Goal: Entertainment & Leisure: Consume media (video, audio)

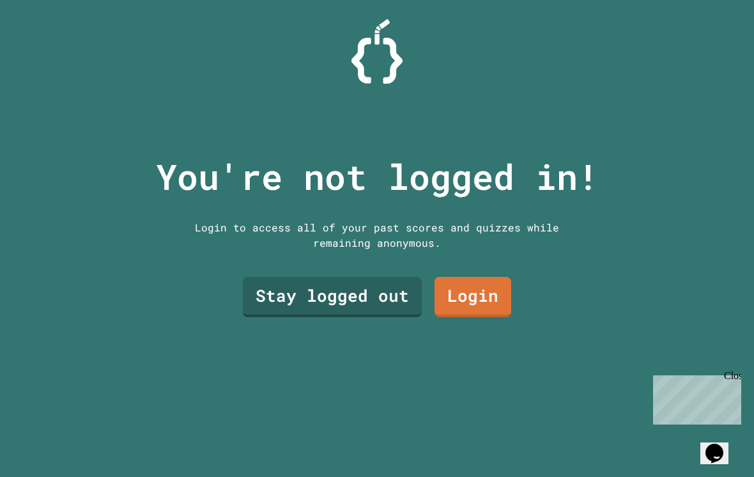
click at [469, 313] on link "Login" at bounding box center [473, 297] width 77 height 40
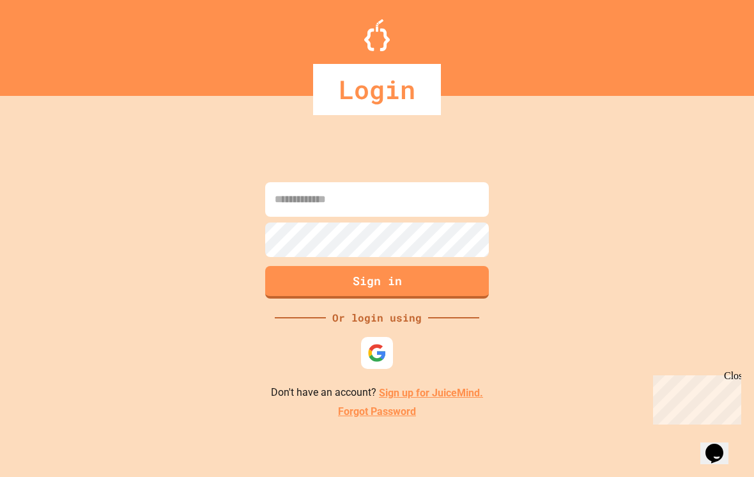
click at [306, 217] on input at bounding box center [377, 199] width 224 height 35
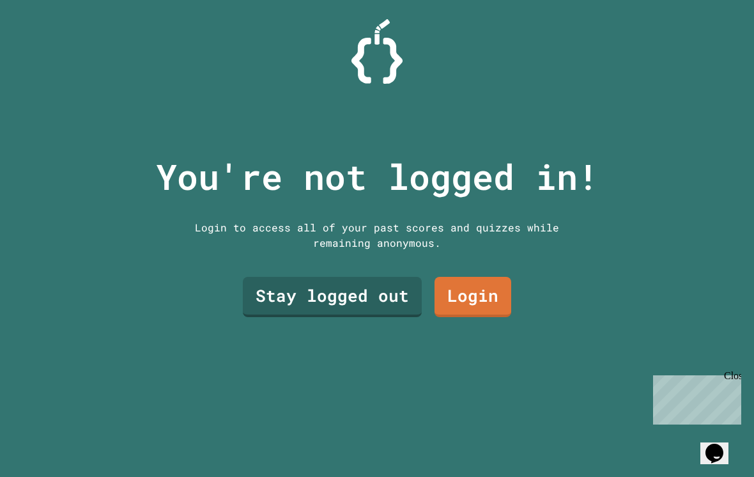
click at [311, 305] on link "Stay logged out" at bounding box center [332, 297] width 179 height 40
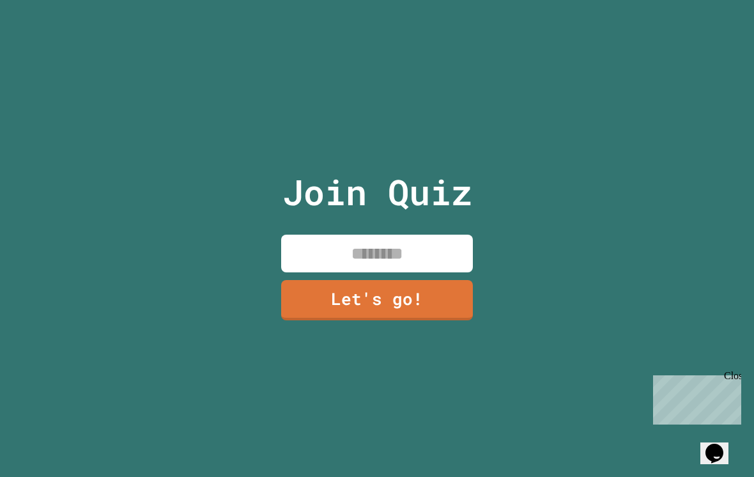
click at [337, 259] on input at bounding box center [377, 254] width 192 height 38
type input "******"
click at [364, 313] on link "Let's go!" at bounding box center [377, 300] width 192 height 40
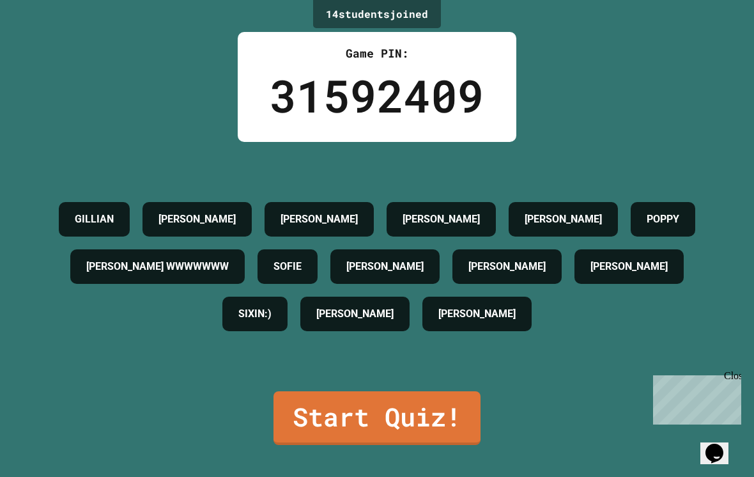
click at [730, 381] on div "Close" at bounding box center [732, 378] width 16 height 16
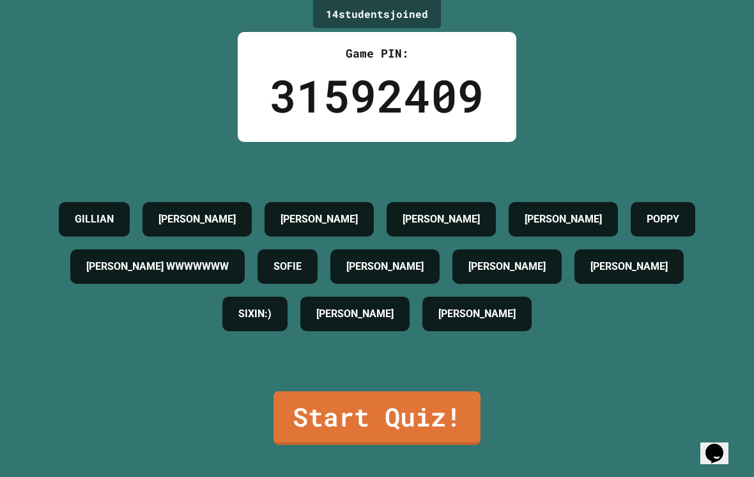
click at [718, 451] on icon "$i18n('chat', 'chat_widget')" at bounding box center [715, 453] width 18 height 19
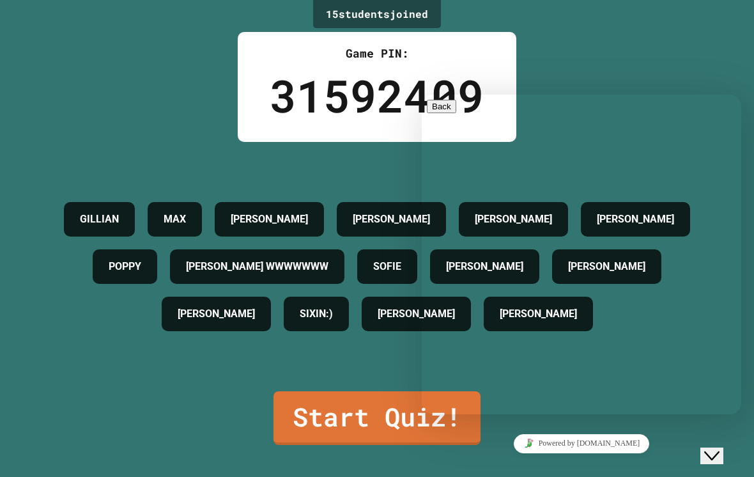
click at [655, 459] on div "Hi there Chat now! We typically reply in a few minutes" at bounding box center [581, 459] width 309 height 0
click at [606, 459] on div "Hi there Chat now! We typically reply in a few minutes" at bounding box center [581, 459] width 309 height 0
click at [422, 95] on textarea at bounding box center [422, 95] width 0 height 0
click at [594, 70] on div "15 student s joined Game PIN: 31592409 [PERSON_NAME] MAX [PERSON_NAME] [PERSON_…" at bounding box center [377, 238] width 754 height 477
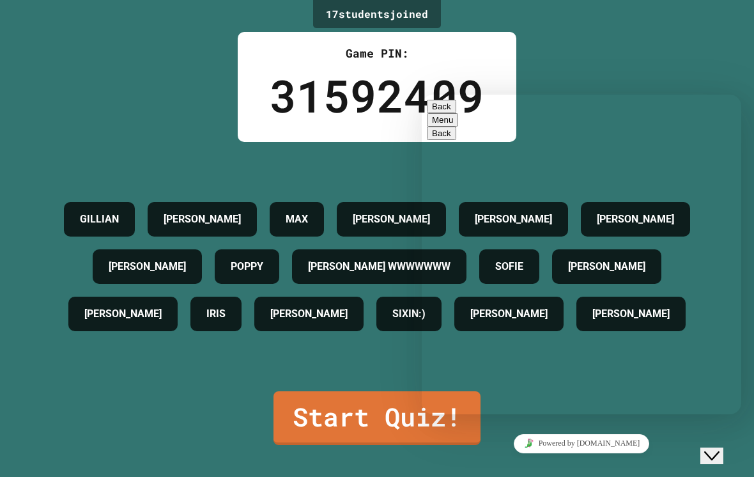
click at [422, 95] on textarea at bounding box center [422, 95] width 0 height 0
type textarea "*****"
click at [690, 100] on div "Back Menu" at bounding box center [581, 118] width 309 height 37
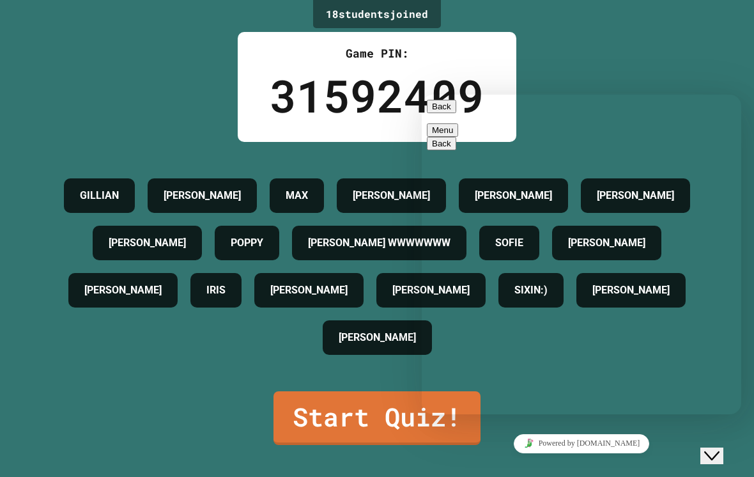
click at [684, 63] on div "18 student s joined Game PIN: 31592409 [PERSON_NAME] MAX [PERSON_NAME] [PERSON_…" at bounding box center [377, 238] width 754 height 477
click at [716, 116] on div "Back Menu" at bounding box center [581, 118] width 309 height 37
click at [458, 123] on button "Menu" at bounding box center [442, 129] width 31 height 13
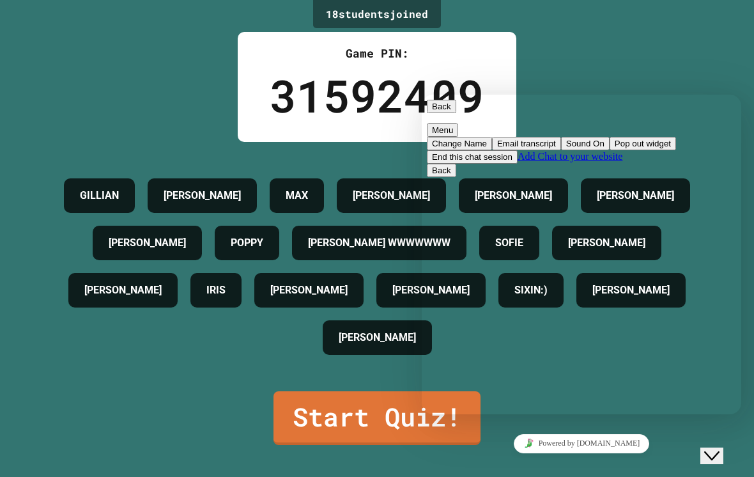
click at [680, 81] on div "18 student s joined Game PIN: 31592409 [PERSON_NAME] MAX [PERSON_NAME] [PERSON_…" at bounding box center [377, 238] width 754 height 477
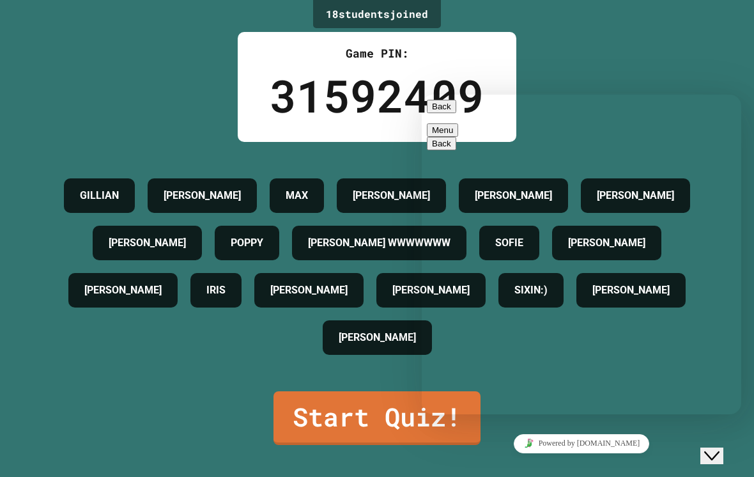
click at [445, 109] on button "Back" at bounding box center [441, 106] width 29 height 13
click at [704, 448] on div "Close Chat This icon closes the chat window." at bounding box center [711, 455] width 15 height 15
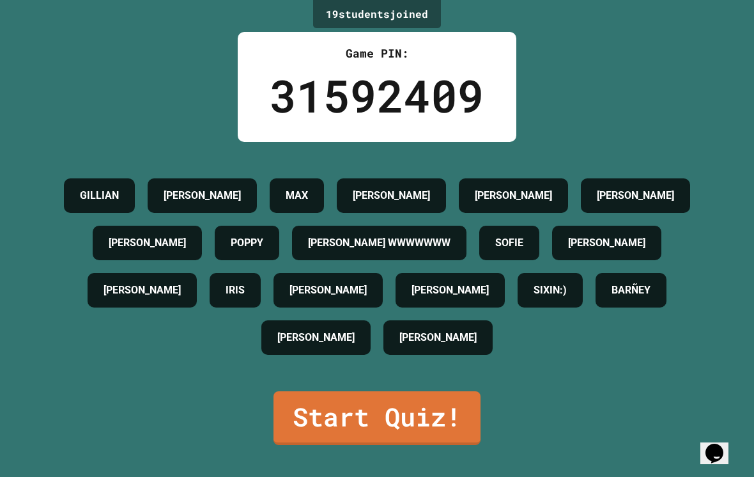
click at [491, 433] on div "19 student s joined Game PIN: 31592409 [PERSON_NAME] MAX [PERSON_NAME] [PERSON_…" at bounding box center [377, 238] width 754 height 477
click at [567, 298] on h4 "SIXIN:)" at bounding box center [550, 289] width 33 height 15
click at [356, 440] on link "Start Quiz!" at bounding box center [377, 418] width 207 height 54
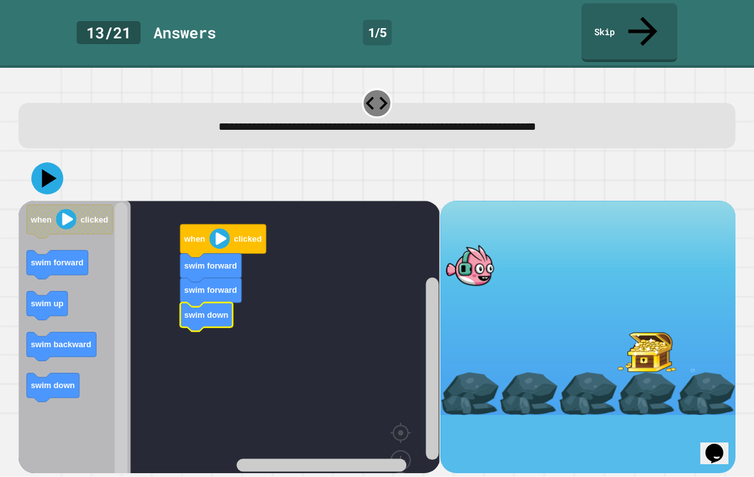
click at [56, 162] on icon at bounding box center [47, 178] width 32 height 32
click at [39, 162] on icon at bounding box center [47, 178] width 32 height 32
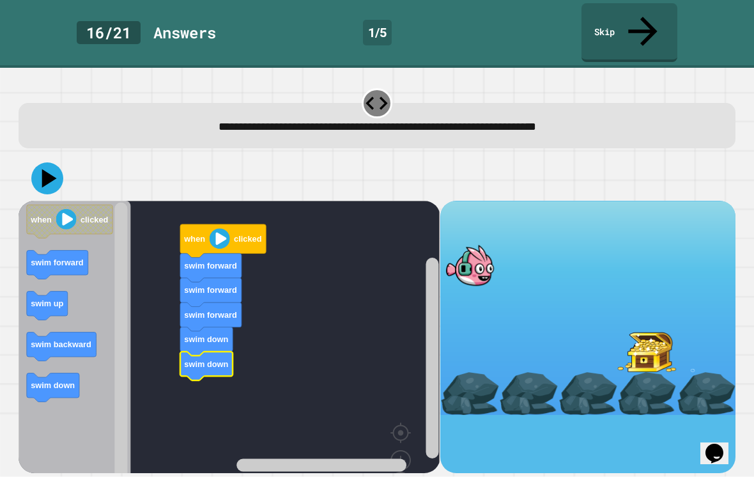
click at [45, 169] on icon at bounding box center [49, 178] width 15 height 19
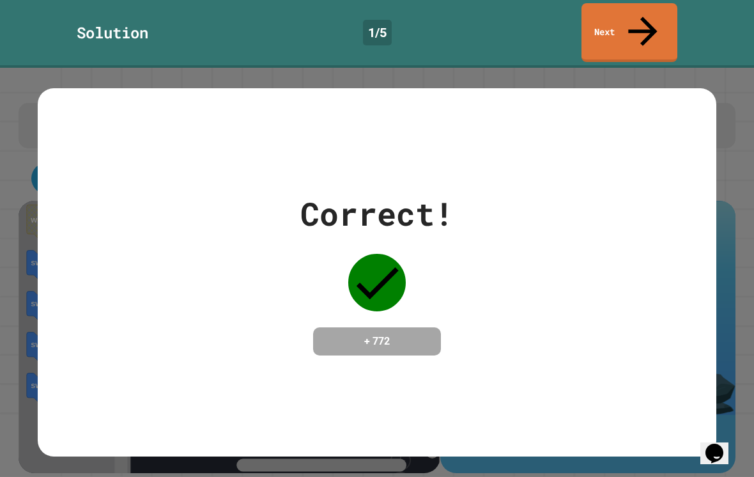
click at [658, 167] on div "Correct! + 772" at bounding box center [377, 272] width 679 height 368
click at [640, 15] on icon at bounding box center [642, 31] width 43 height 43
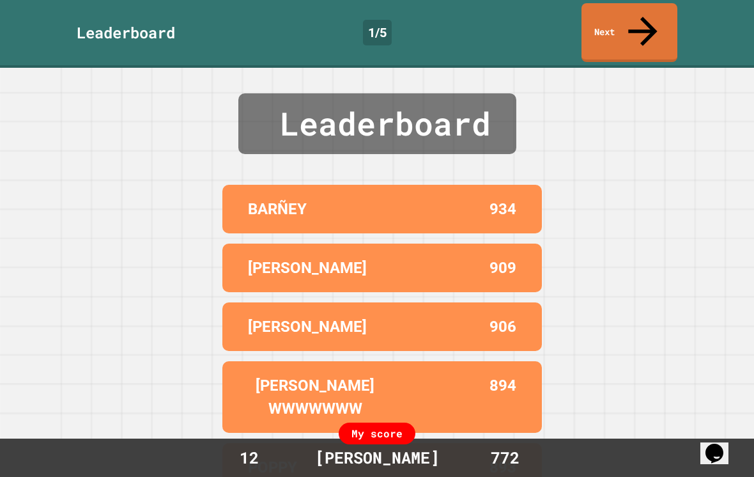
click at [631, 16] on link "Next" at bounding box center [630, 32] width 96 height 59
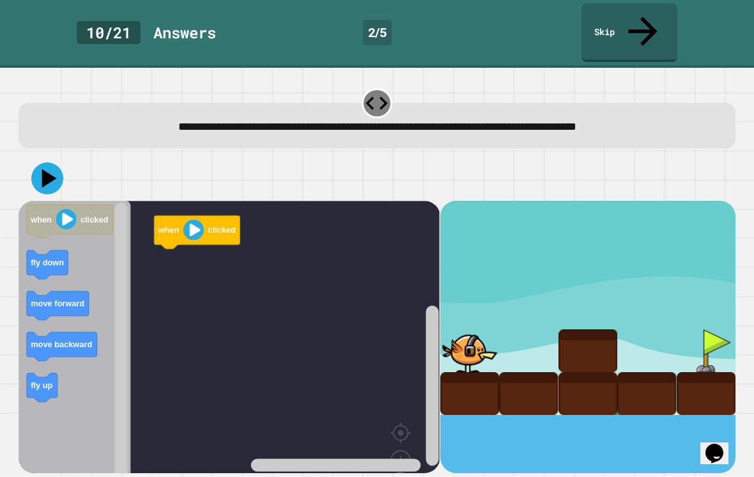
scroll to position [20, 0]
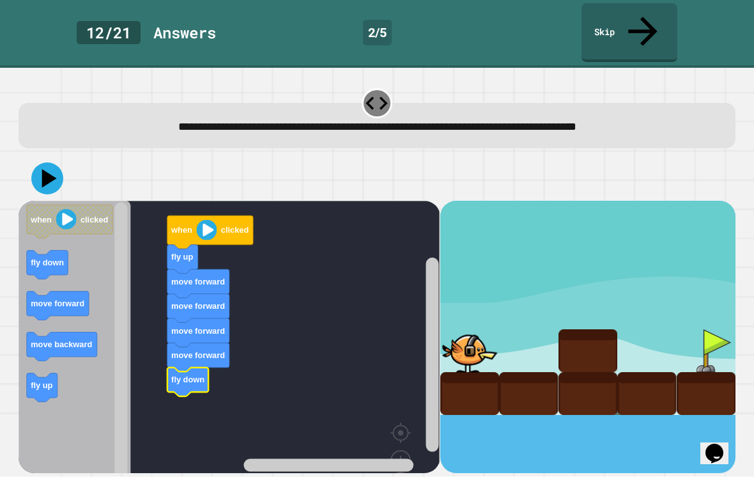
click at [50, 169] on icon at bounding box center [49, 178] width 15 height 19
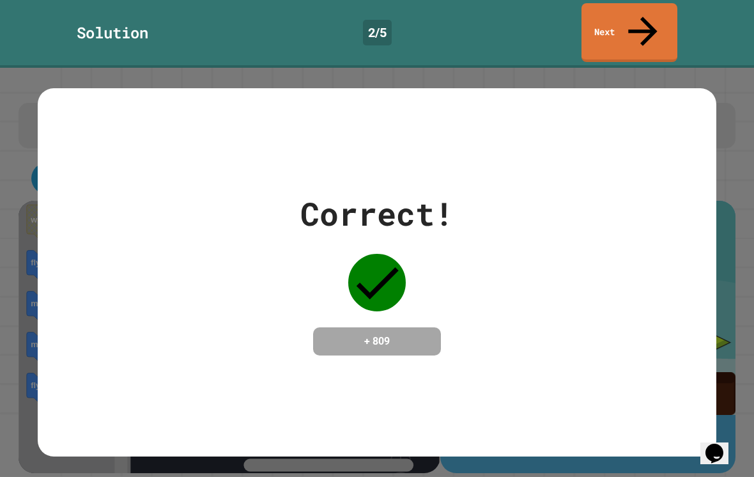
click at [650, 8] on link "Next" at bounding box center [630, 32] width 96 height 59
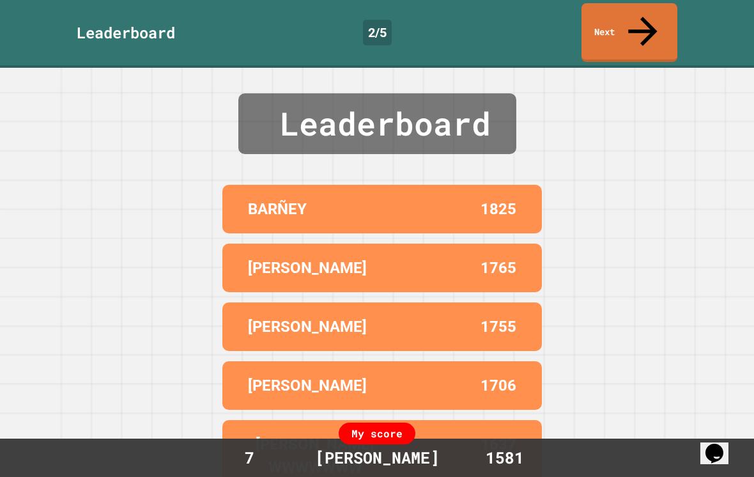
click at [649, 10] on link "Next" at bounding box center [630, 32] width 96 height 59
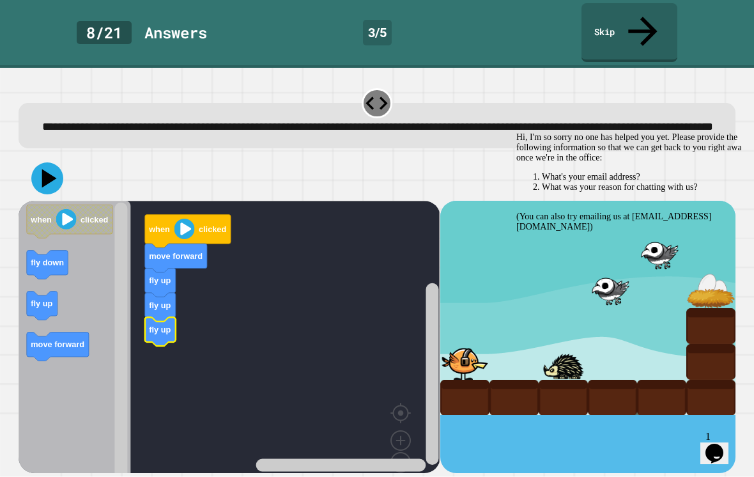
click at [693, 152] on div "fly up fly up fly up move forward when clicked when clicked fly down fly up mov…" at bounding box center [377, 314] width 724 height 325
click at [724, 132] on div "Chat attention grabber" at bounding box center [631, 132] width 230 height 0
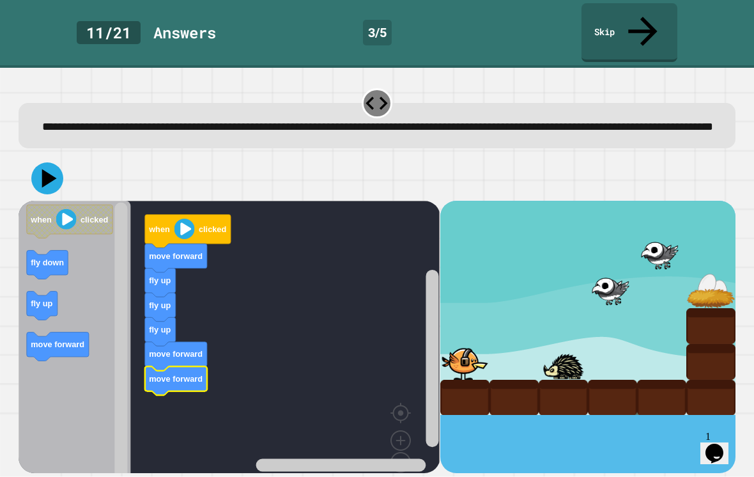
click at [43, 162] on icon at bounding box center [47, 178] width 32 height 32
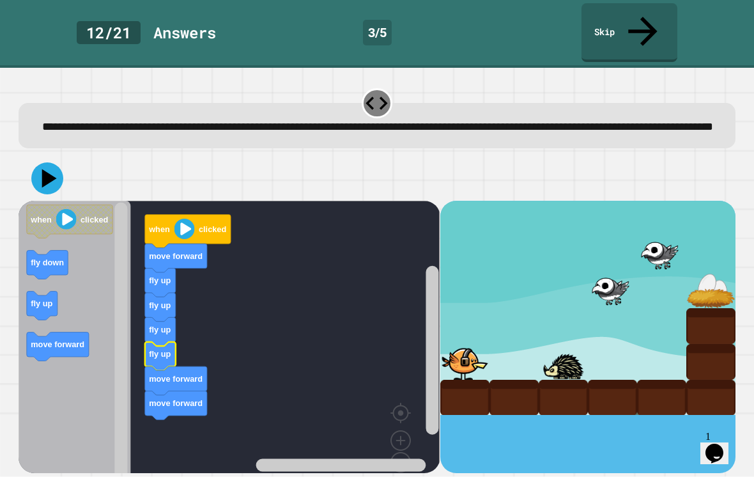
click at [37, 162] on icon at bounding box center [47, 178] width 32 height 32
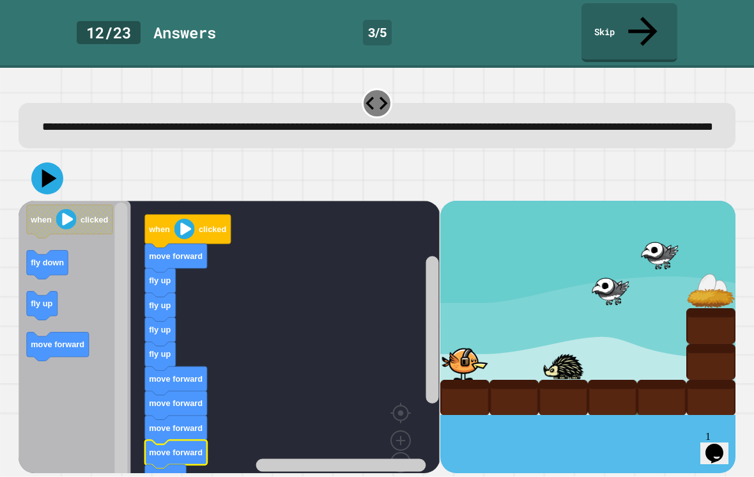
click at [33, 162] on button at bounding box center [47, 178] width 32 height 32
click at [32, 162] on button at bounding box center [47, 178] width 32 height 32
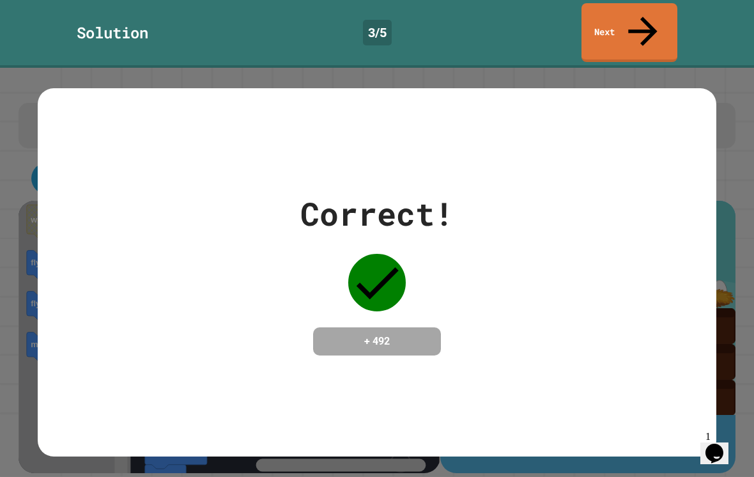
click at [627, 68] on div "Correct! + 492" at bounding box center [377, 272] width 754 height 409
click at [626, 68] on div "Correct! + 492" at bounding box center [377, 272] width 754 height 409
click at [634, 10] on link "Next" at bounding box center [630, 32] width 96 height 59
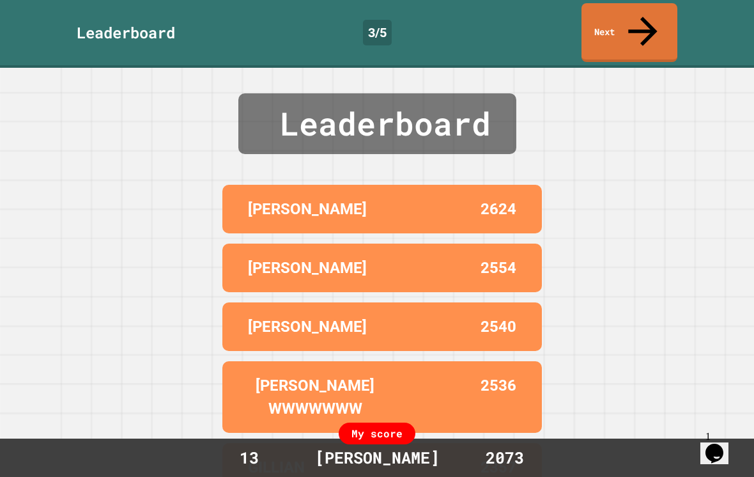
click at [631, 68] on div "Leaderboard [PERSON_NAME] 2624 [PERSON_NAME] 2554 [PERSON_NAME] 2540 [PERSON_NA…" at bounding box center [377, 272] width 754 height 409
click at [634, 11] on link "Next" at bounding box center [630, 32] width 96 height 59
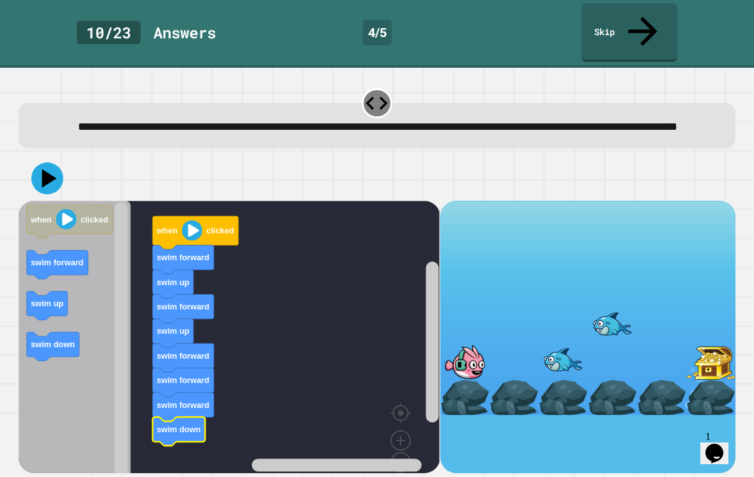
click at [46, 169] on icon at bounding box center [49, 178] width 15 height 19
click at [43, 169] on icon at bounding box center [49, 178] width 15 height 19
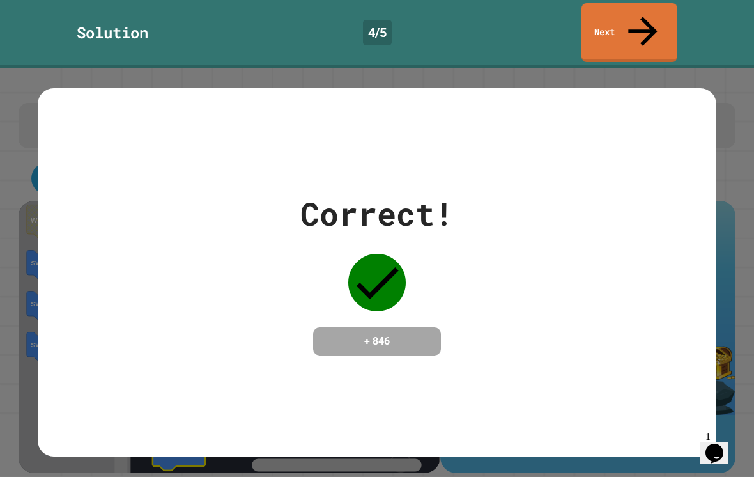
click at [629, 10] on link "Next" at bounding box center [630, 32] width 96 height 59
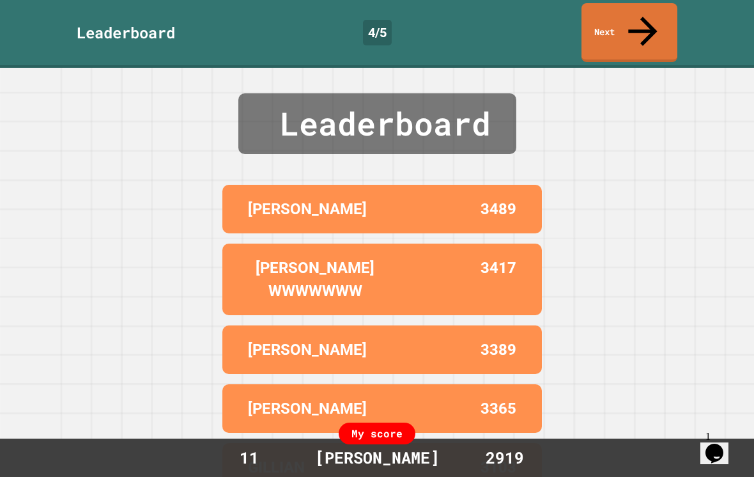
click at [608, 11] on link "Next" at bounding box center [630, 32] width 96 height 59
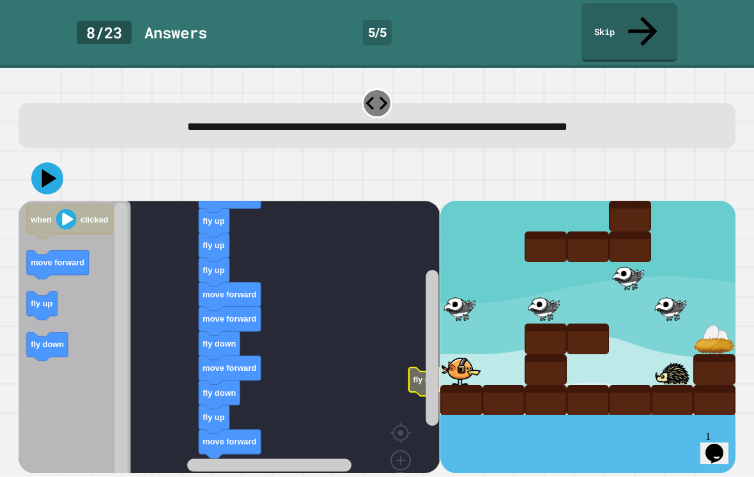
click at [413, 367] on icon "Blockly Workspace" at bounding box center [424, 381] width 31 height 29
click at [24, 156] on div at bounding box center [377, 178] width 716 height 45
click at [39, 162] on icon at bounding box center [47, 178] width 32 height 32
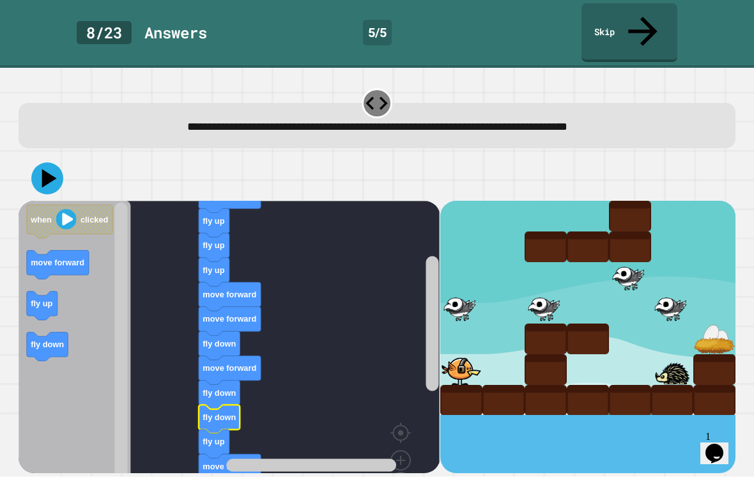
click at [59, 162] on icon at bounding box center [47, 178] width 32 height 32
click at [39, 162] on icon at bounding box center [47, 178] width 32 height 32
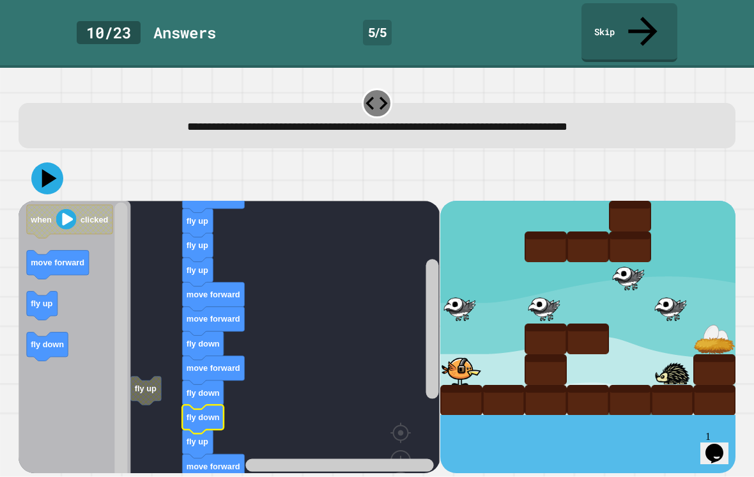
click at [61, 162] on button at bounding box center [47, 178] width 32 height 32
